Goal: Check status

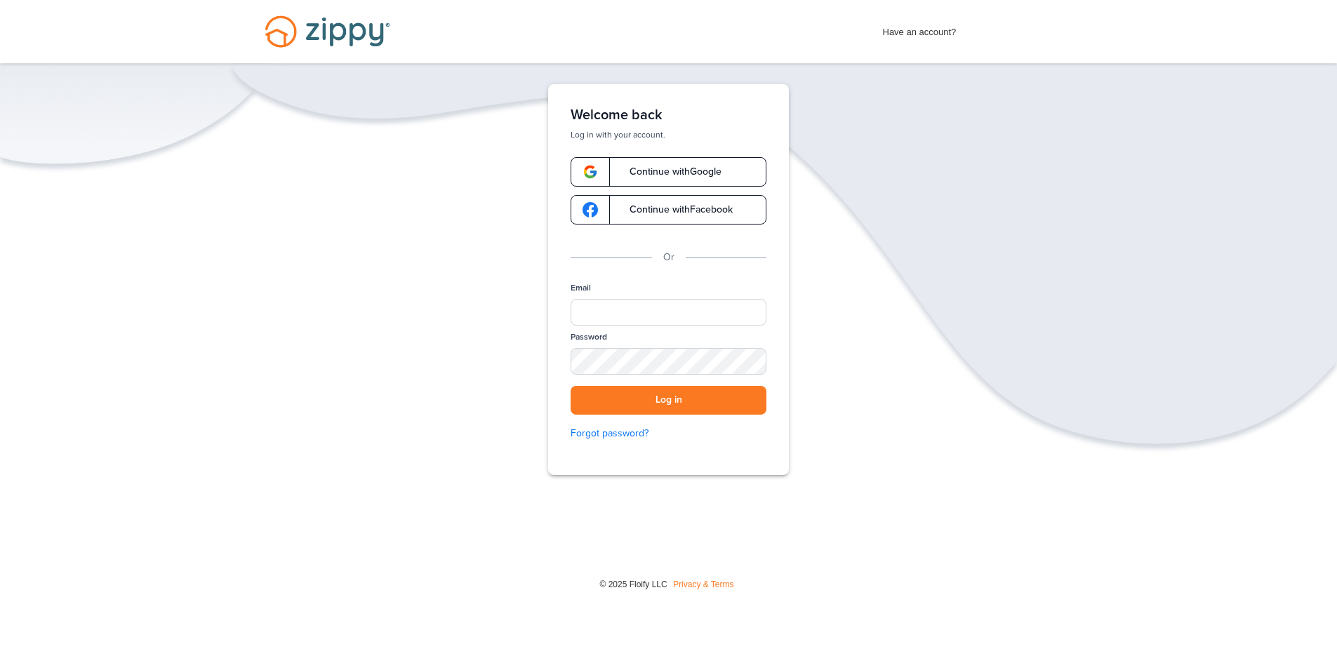
click at [672, 164] on link "Continue with Google" at bounding box center [668, 171] width 196 height 29
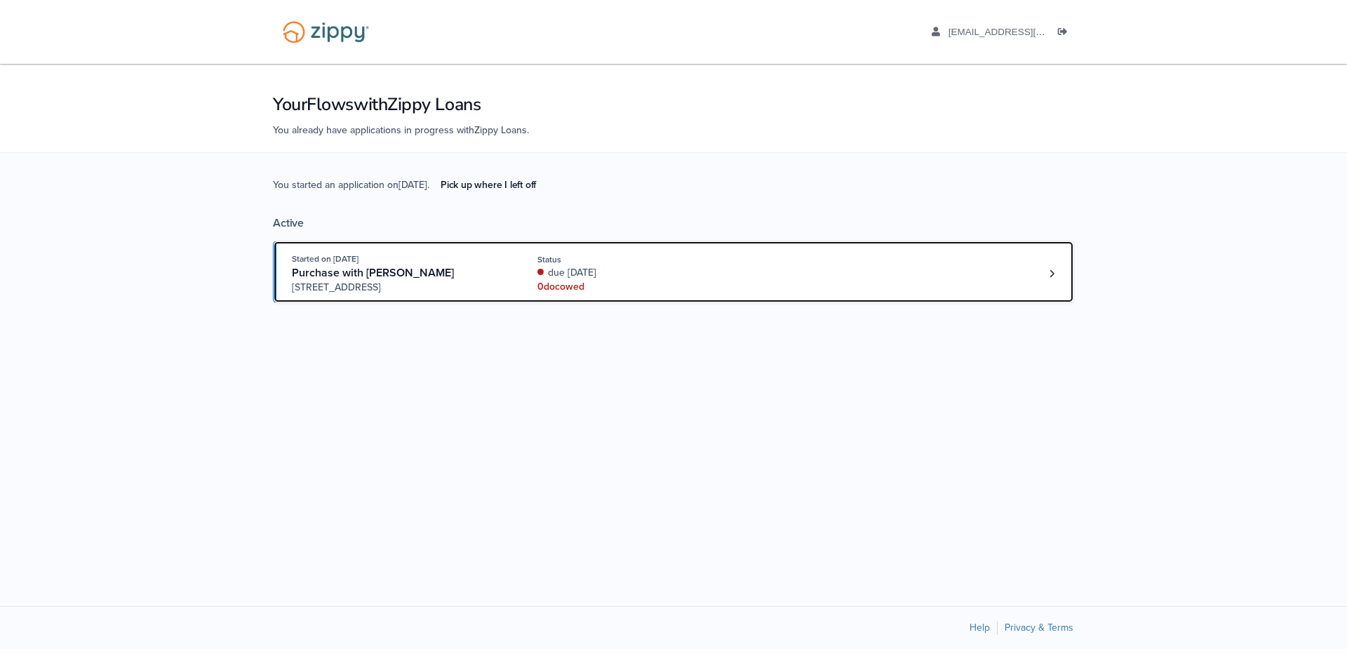
click at [549, 277] on div "due [DATE]" at bounding box center [631, 273] width 187 height 14
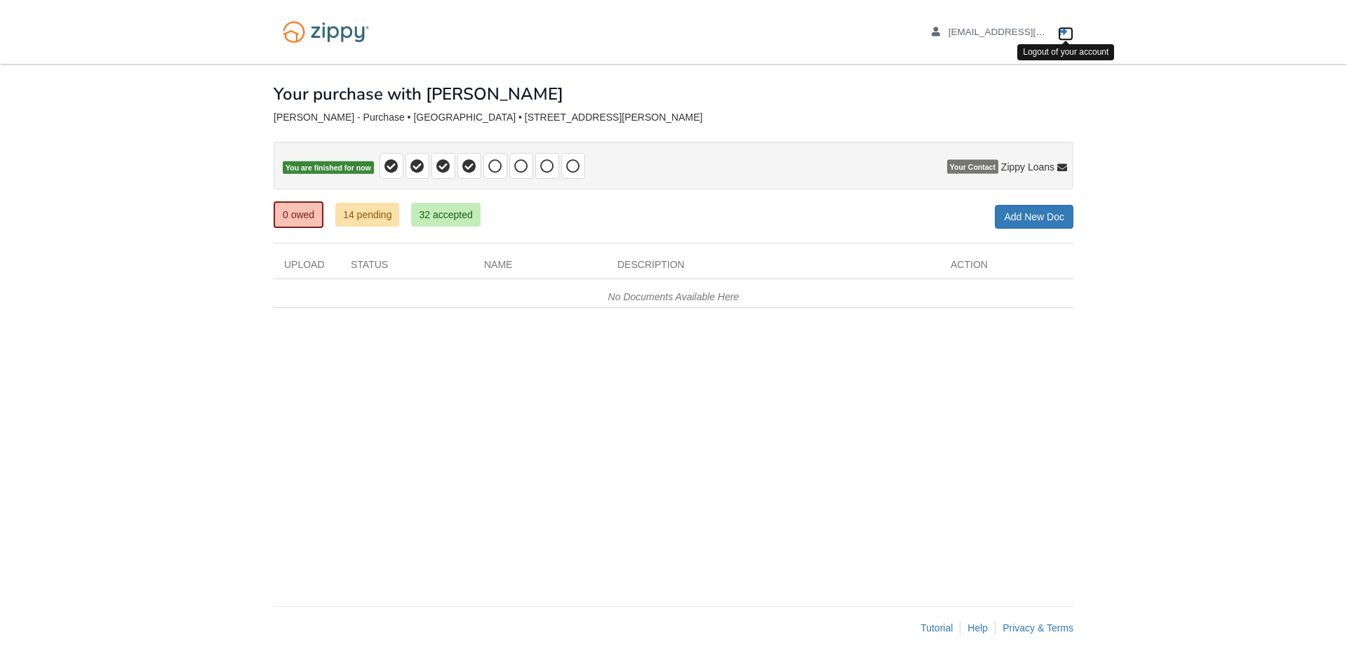
click at [1064, 32] on icon "Log out" at bounding box center [1063, 32] width 10 height 10
